Goal: Task Accomplishment & Management: Complete application form

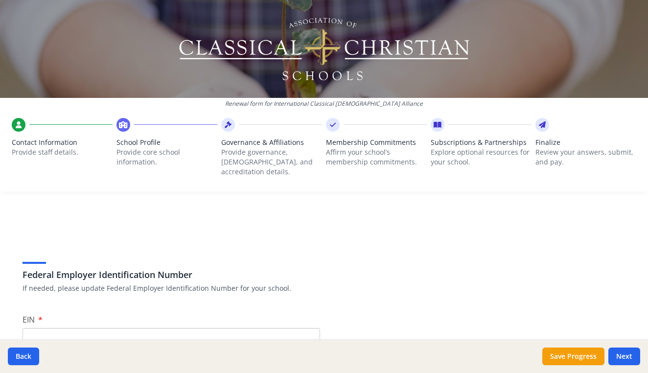
scroll to position [105, 0]
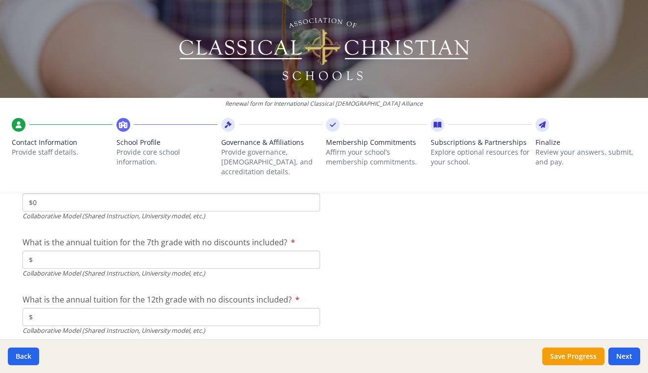
click at [78, 308] on input "$" at bounding box center [171, 317] width 297 height 18
click at [96, 250] on input "$" at bounding box center [171, 259] width 297 height 18
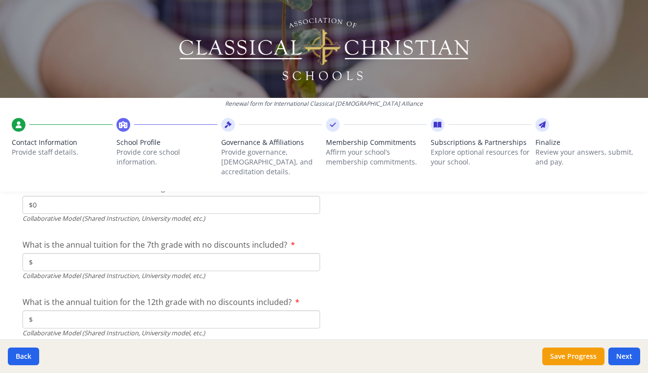
scroll to position [3237, 0]
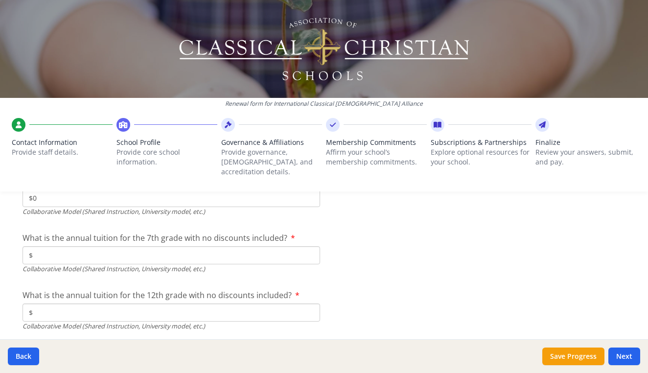
click at [78, 246] on input "$" at bounding box center [171, 255] width 297 height 18
type input "$5 890"
click at [114, 303] on input "$" at bounding box center [171, 312] width 297 height 18
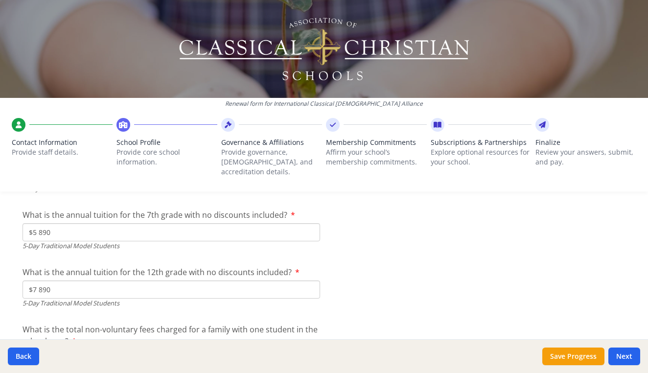
scroll to position [2810, 0]
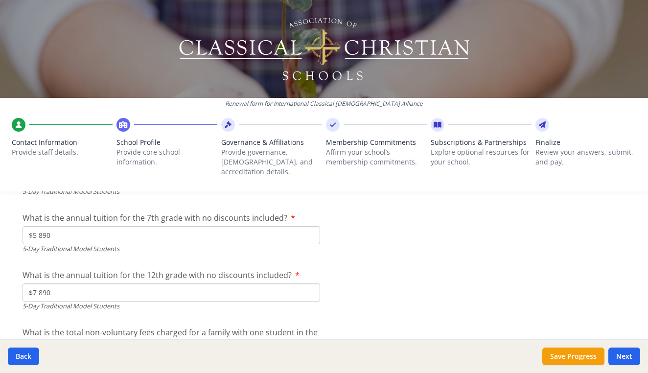
click at [55, 283] on input "$7 890" at bounding box center [171, 292] width 297 height 18
type input "$"
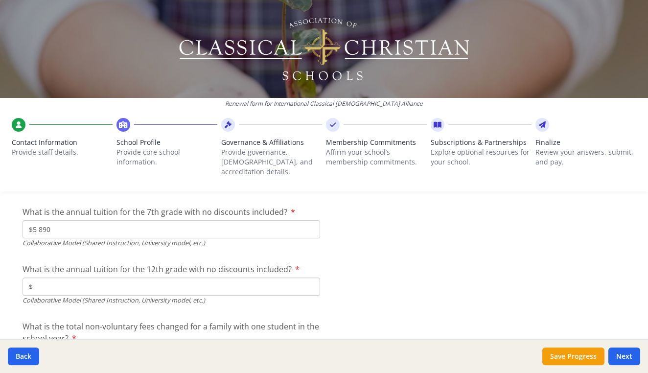
scroll to position [3273, 0]
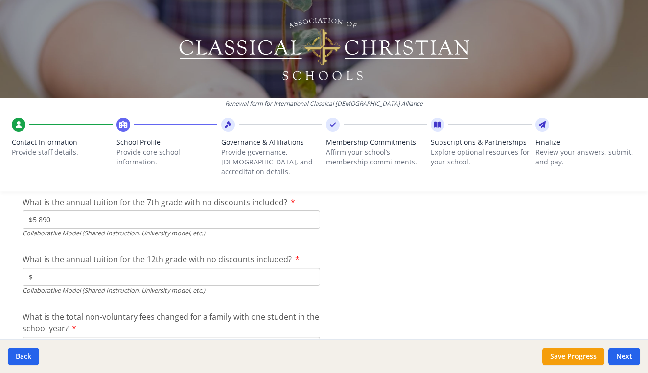
click at [66, 210] on input "$5 890" at bounding box center [171, 219] width 297 height 18
type input "$"
click at [62, 268] on input "$" at bounding box center [171, 277] width 297 height 18
type input "$7 890"
click at [261, 337] on input "$" at bounding box center [171, 346] width 297 height 18
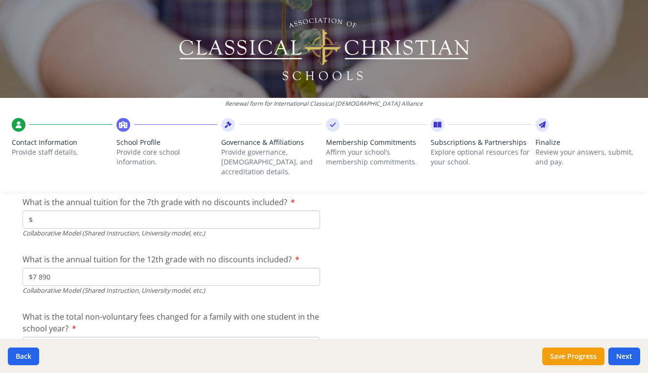
click at [258, 337] on input "$" at bounding box center [171, 346] width 297 height 18
click at [215, 313] on label "What is the total non-voluntary fees changed for a family with one student in t…" at bounding box center [171, 322] width 297 height 23
click at [215, 337] on input "$50" at bounding box center [171, 346] width 297 height 18
click at [177, 313] on label "What is the total non-voluntary fees changed for a family with one student in t…" at bounding box center [171, 322] width 297 height 23
click at [177, 337] on input "$50" at bounding box center [171, 346] width 297 height 18
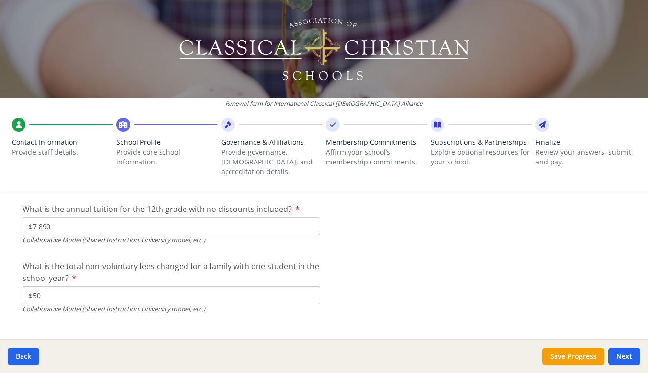
scroll to position [3322, 0]
click at [35, 287] on input "$50" at bounding box center [171, 296] width 297 height 18
type input "$235"
click at [625, 354] on button "Next" at bounding box center [624, 356] width 32 height 18
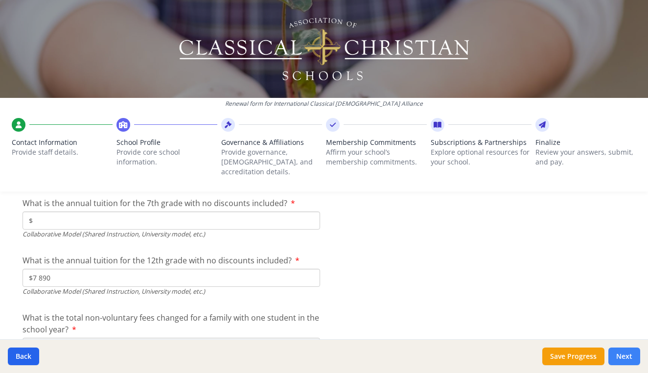
click at [630, 356] on button "Next" at bounding box center [624, 356] width 32 height 18
click at [267, 211] on input "$" at bounding box center [171, 220] width 297 height 18
type input "$0"
click at [629, 356] on button "Next" at bounding box center [624, 356] width 32 height 18
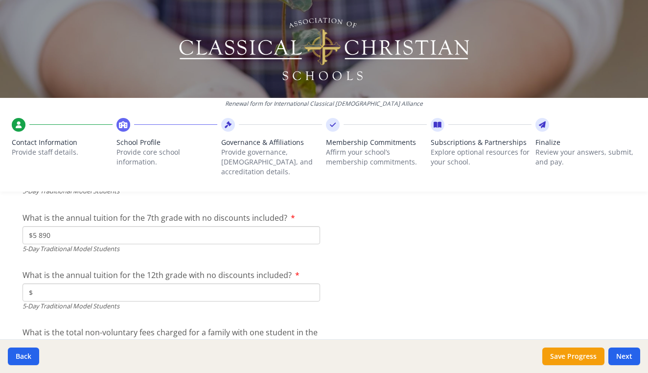
scroll to position [2852, 0]
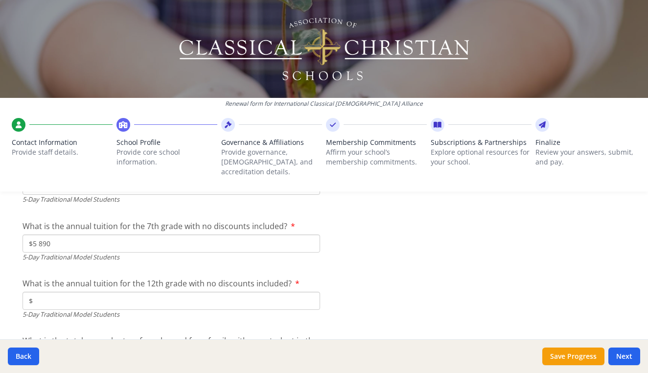
click at [66, 292] on input "$" at bounding box center [171, 301] width 297 height 18
type input "$0"
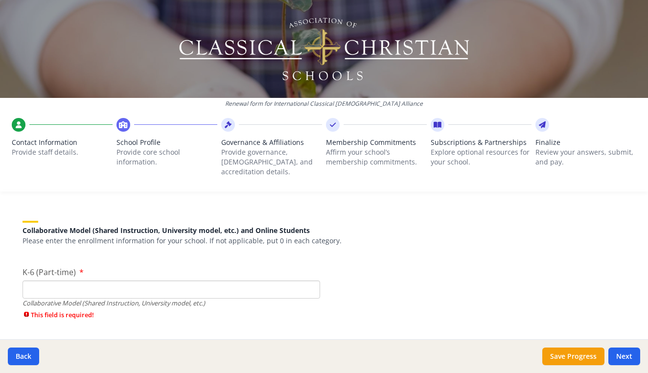
scroll to position [2346, 0]
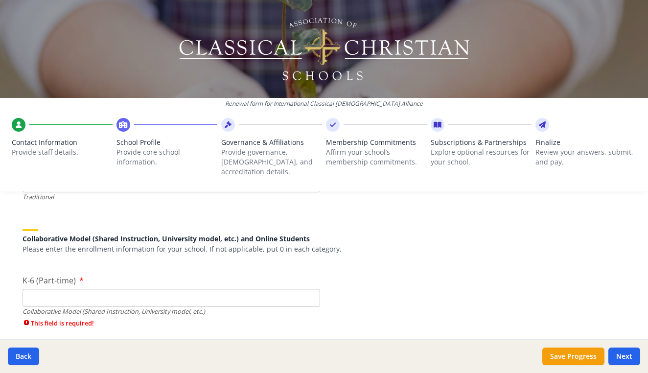
click at [76, 289] on input "K-6 (Part-time)" at bounding box center [171, 298] width 297 height 18
click at [310, 289] on input "1" at bounding box center [171, 298] width 297 height 18
type input "0"
click at [310, 289] on input "0" at bounding box center [171, 298] width 297 height 18
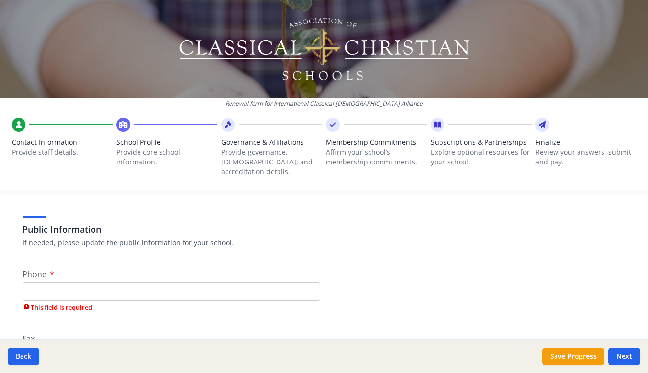
scroll to position [194, 0]
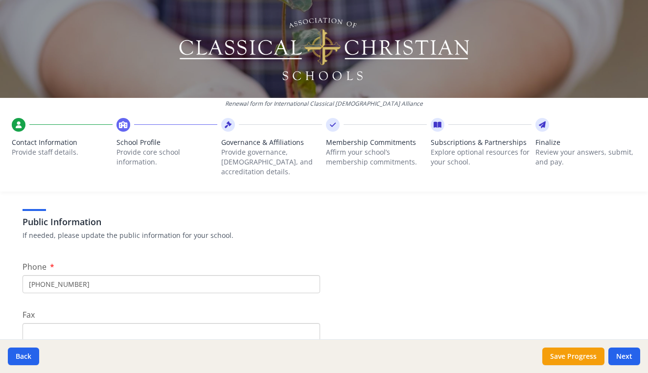
type input "[PHONE_NUMBER]"
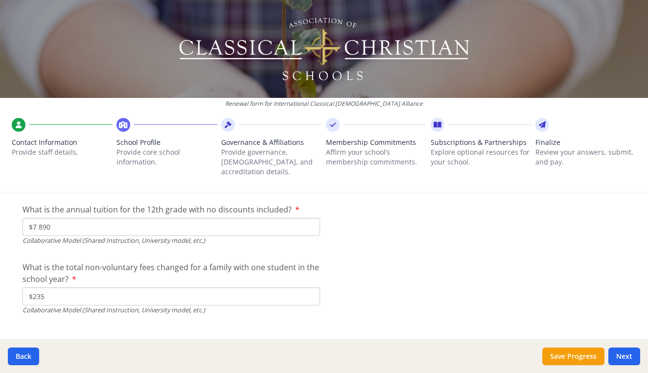
scroll to position [3339, 0]
click at [624, 356] on button "Next" at bounding box center [624, 356] width 32 height 18
click at [623, 356] on button "Next" at bounding box center [624, 356] width 32 height 18
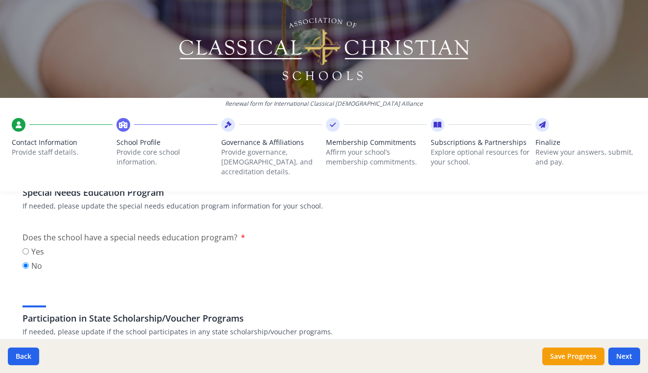
scroll to position [1167, 0]
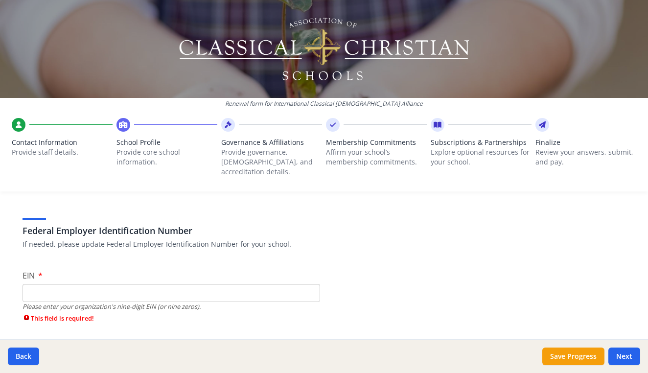
scroll to position [41, 0]
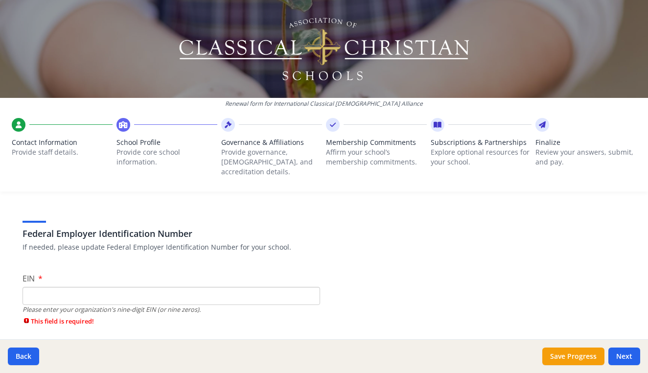
click at [84, 289] on input "EIN" at bounding box center [171, 296] width 297 height 18
click at [66, 287] on input "EIN" at bounding box center [171, 296] width 297 height 18
type input "[US_EMPLOYER_IDENTIFICATION_NUMBER]"
click at [619, 352] on button "Next" at bounding box center [624, 356] width 32 height 18
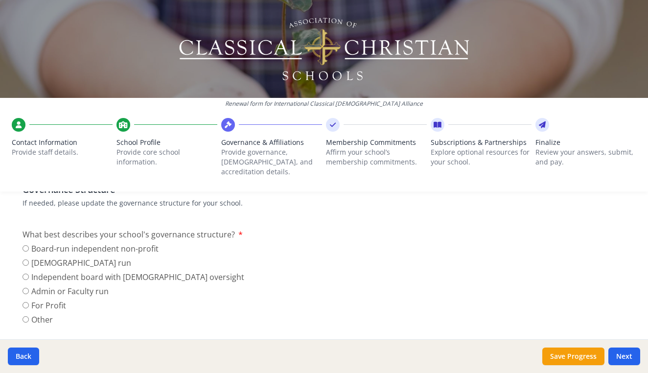
scroll to position [90, 0]
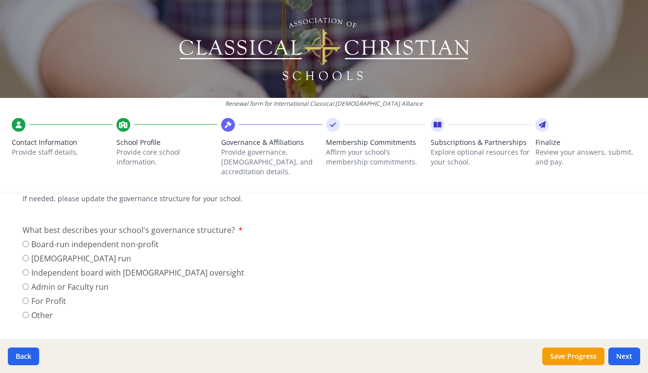
click at [25, 241] on input "Board-run independent non-profit" at bounding box center [26, 244] width 6 height 6
radio input "true"
click at [25, 283] on input "Admin or Faculty run" at bounding box center [26, 286] width 6 height 6
radio input "true"
click at [23, 241] on input "Board-run independent non-profit" at bounding box center [26, 244] width 6 height 6
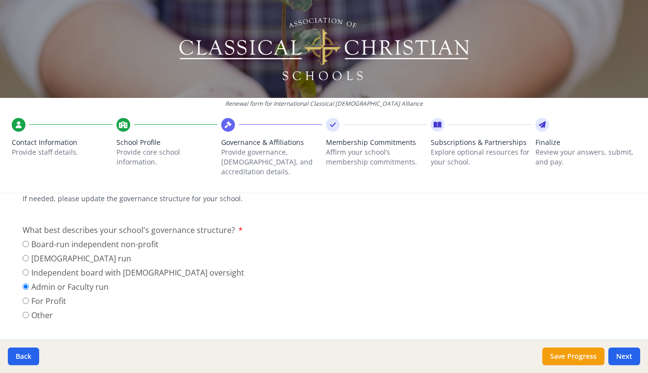
radio input "true"
click at [24, 283] on input "Admin or Faculty run" at bounding box center [26, 286] width 6 height 6
radio input "true"
click at [25, 241] on input "Board-run independent non-profit" at bounding box center [26, 244] width 6 height 6
radio input "true"
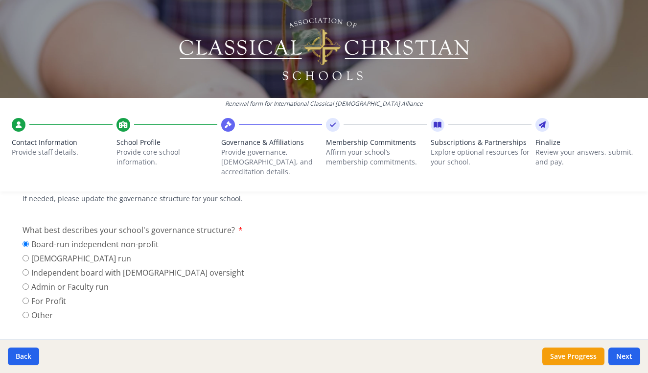
click at [447, 339] on div "[DEMOGRAPHIC_DATA] Affiliation If needed, please update the [DEMOGRAPHIC_DATA] …" at bounding box center [324, 362] width 603 height 47
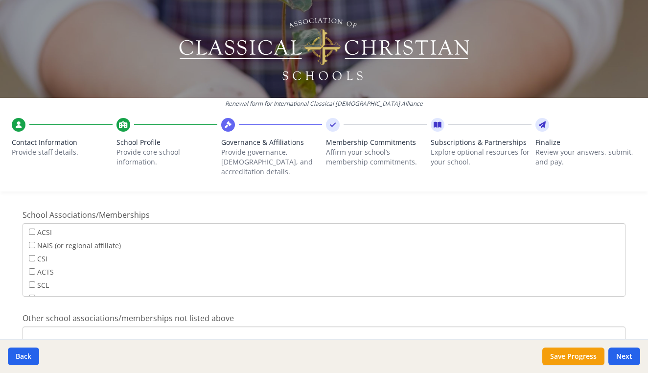
scroll to position [618, 0]
click at [612, 296] on div "Governance Structure If needed, please update the governance structure for your…" at bounding box center [324, 1] width 626 height 795
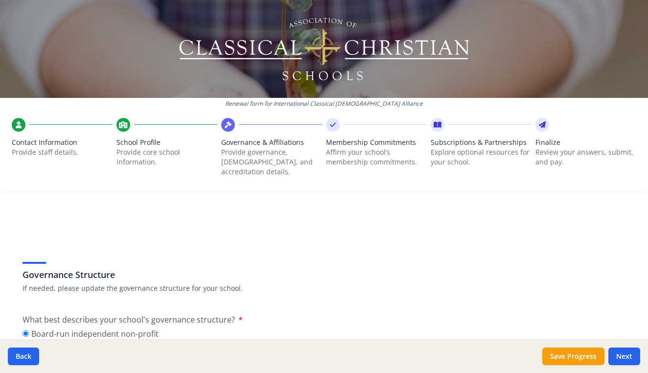
scroll to position [0, 0]
click at [624, 356] on button "Next" at bounding box center [624, 356] width 32 height 18
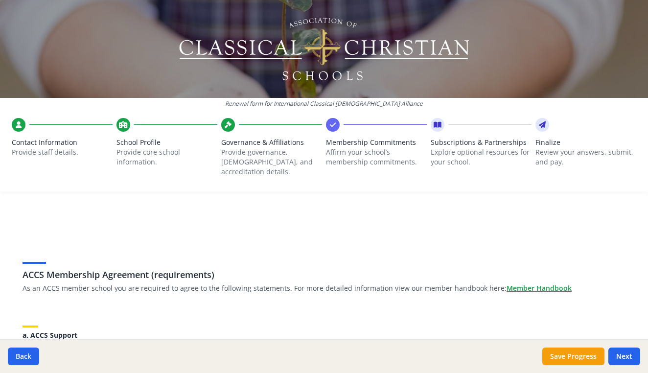
click at [333, 246] on div "ACCS Membership Agreement (requirements) As an ACCS member school you are requi…" at bounding box center [324, 269] width 603 height 47
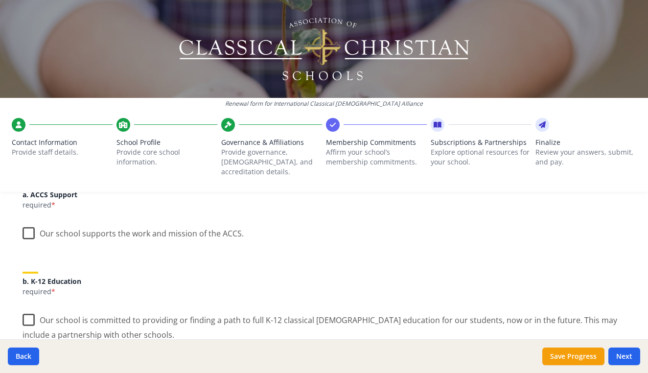
scroll to position [141, 0]
click at [26, 224] on label "Our school supports the work and mission of the ACCS." at bounding box center [133, 230] width 221 height 21
click at [0, 0] on input "Our school supports the work and mission of the ACCS." at bounding box center [0, 0] width 0 height 0
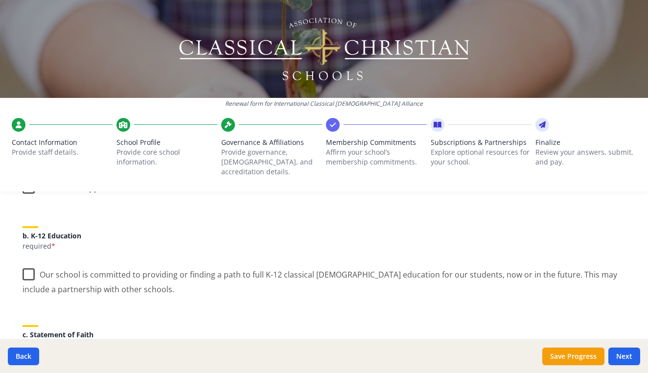
scroll to position [191, 0]
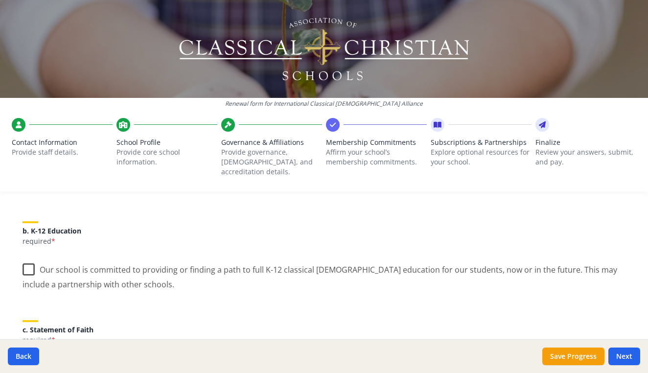
click at [33, 261] on label "Our school is committed to providing or finding a path to full K-12 classical […" at bounding box center [324, 273] width 603 height 33
click at [0, 0] on input "Our school is committed to providing or finding a path to full K-12 classical […" at bounding box center [0, 0] width 0 height 0
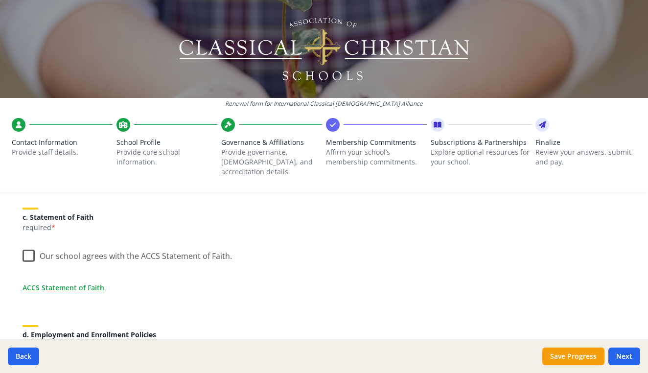
scroll to position [308, 0]
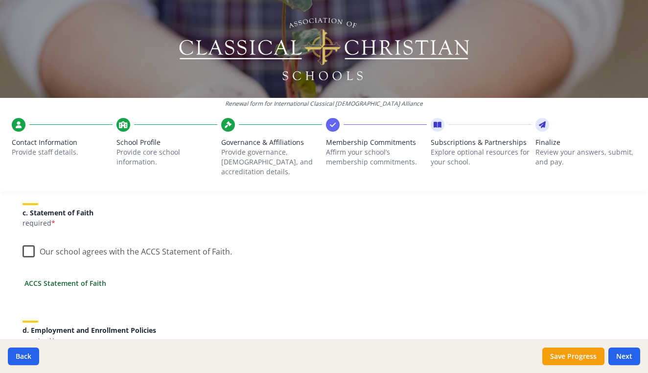
click at [59, 278] on link "ACCS Statement of Faith" at bounding box center [65, 283] width 82 height 10
